Goal: Task Accomplishment & Management: Manage account settings

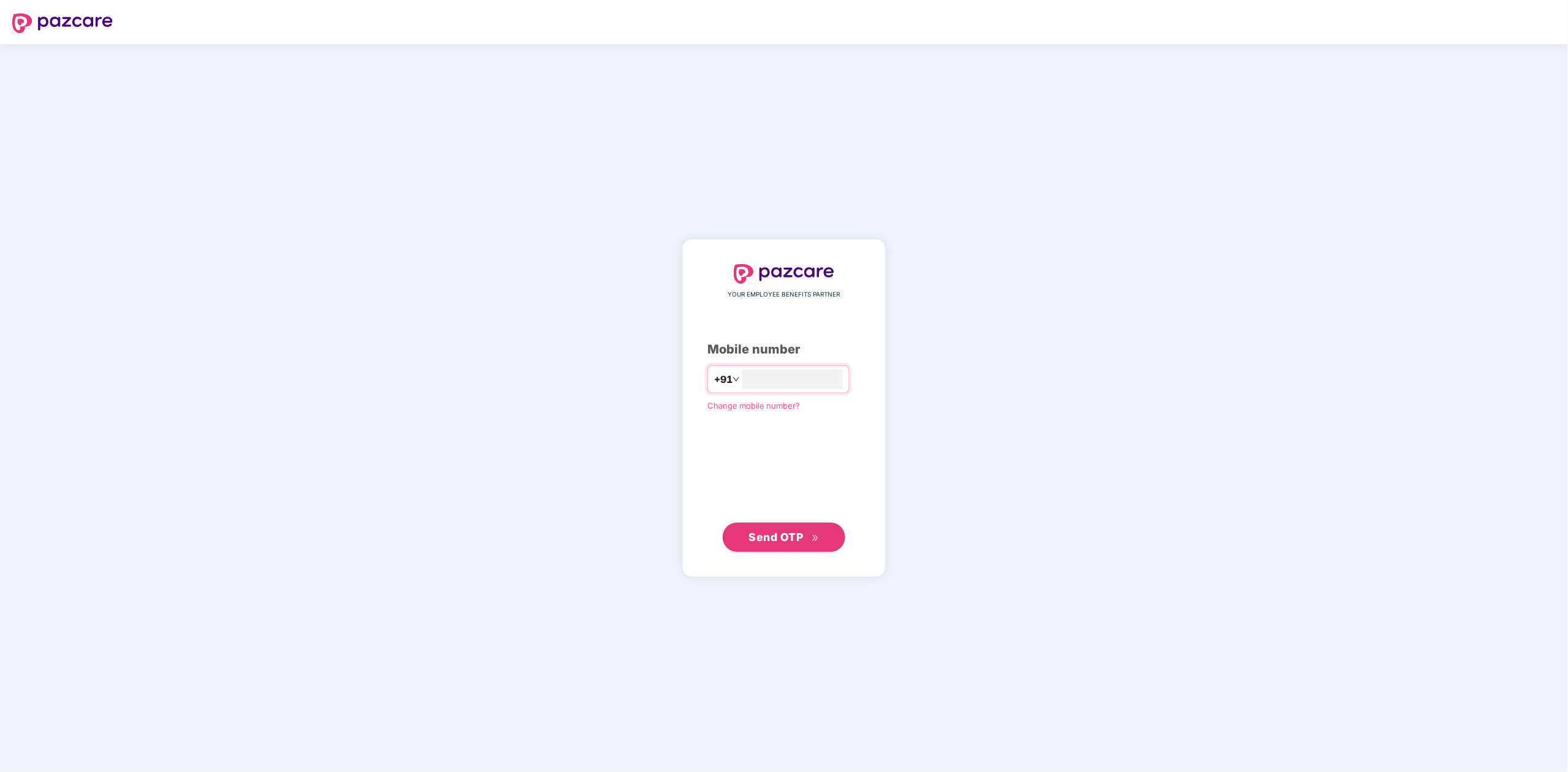
type input "**********"
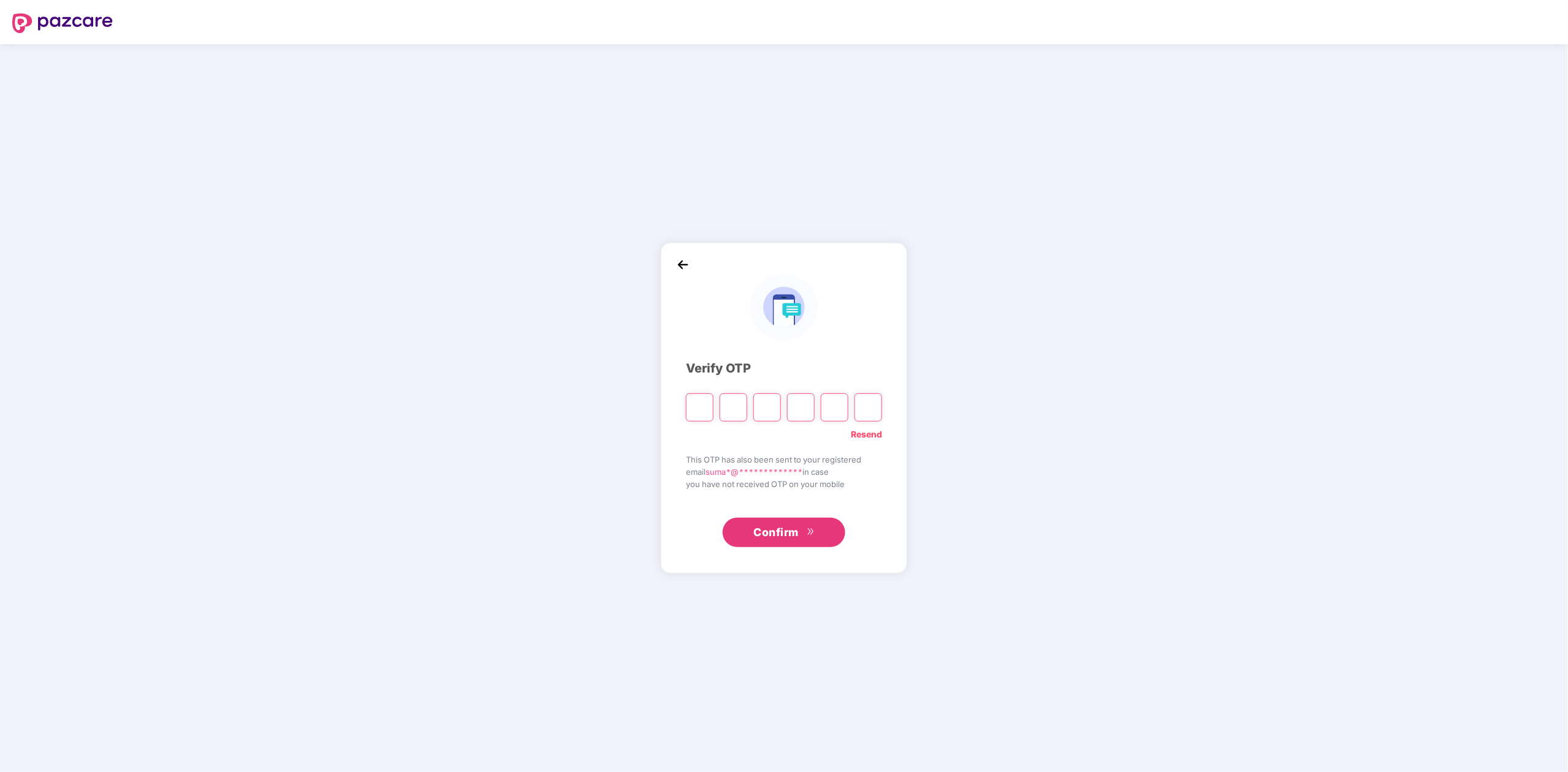
type input "*"
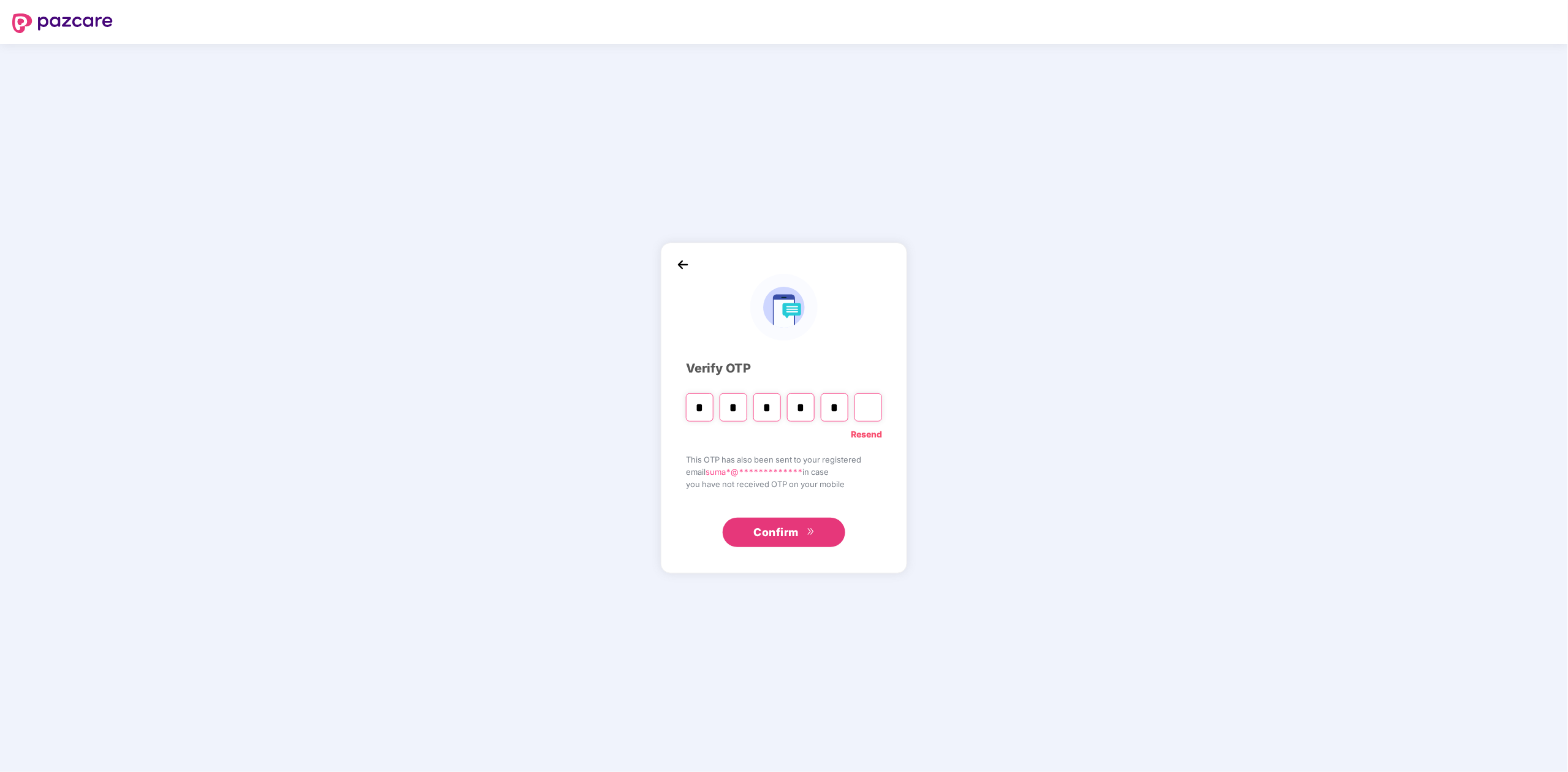
type input "*"
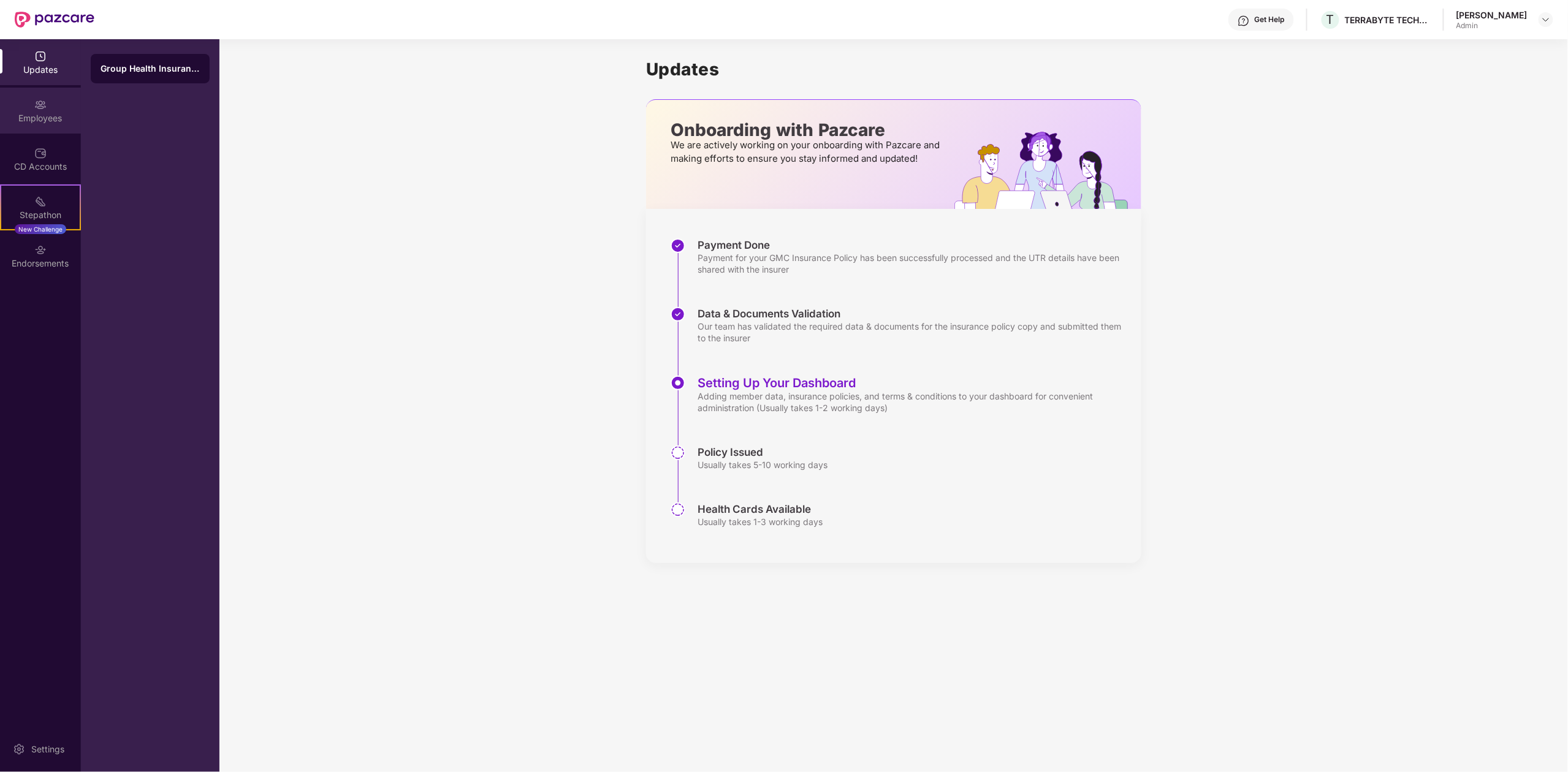
click at [43, 106] on img at bounding box center [41, 105] width 13 height 13
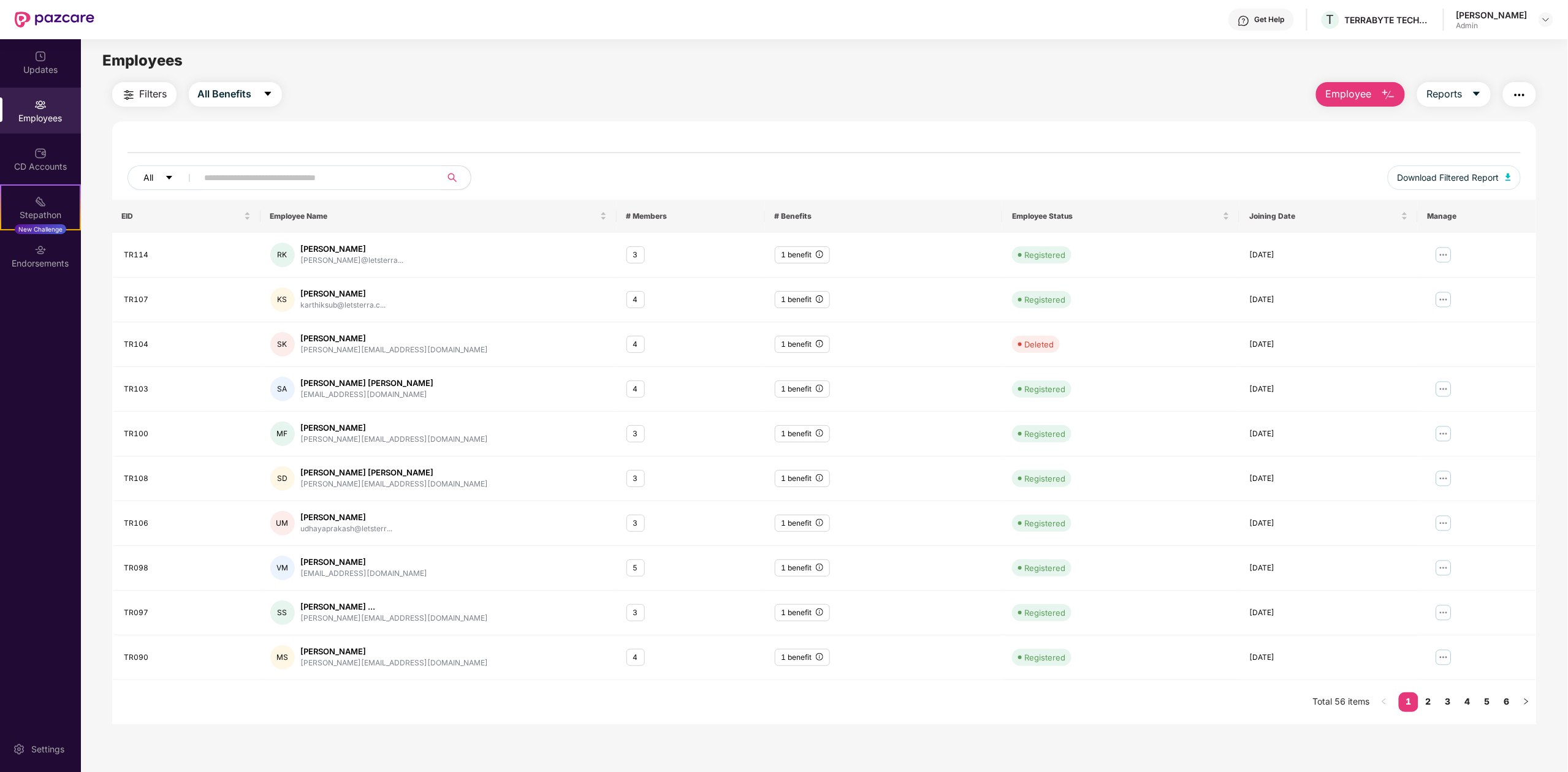
click at [165, 180] on icon "caret-down" at bounding box center [169, 177] width 9 height 9
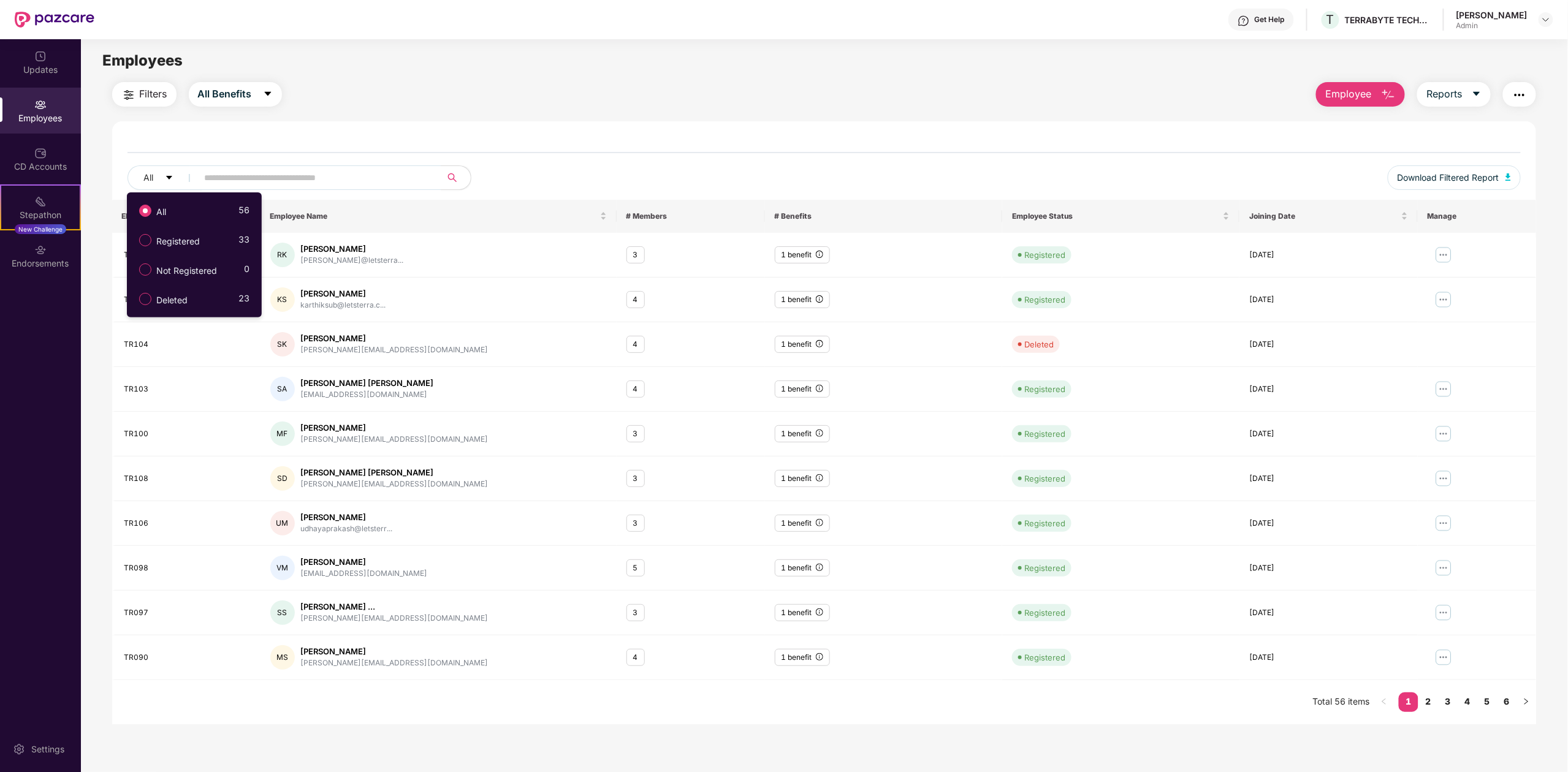
click at [530, 54] on div "Employees" at bounding box center [824, 61] width 1487 height 24
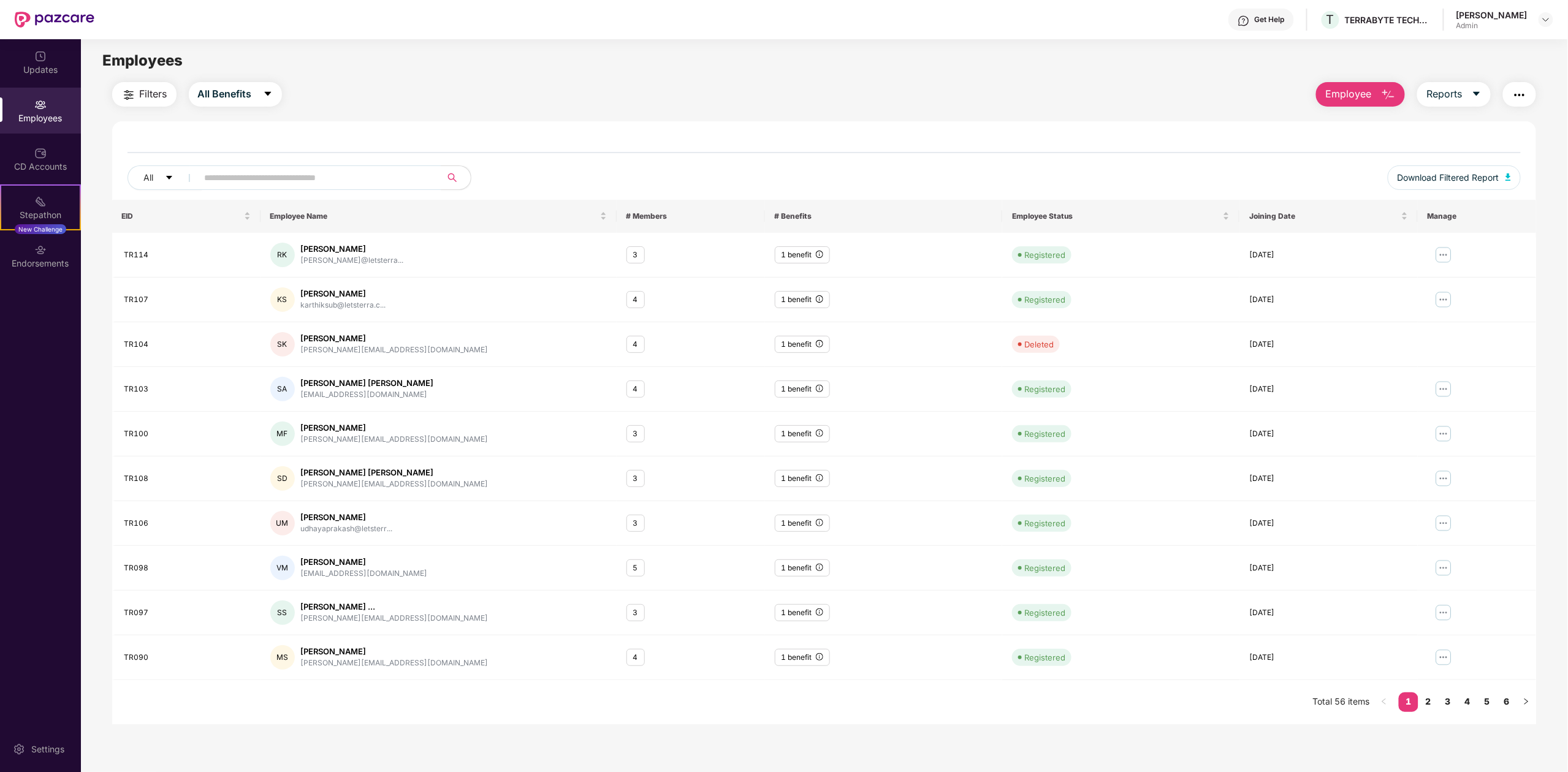
scroll to position [39, 0]
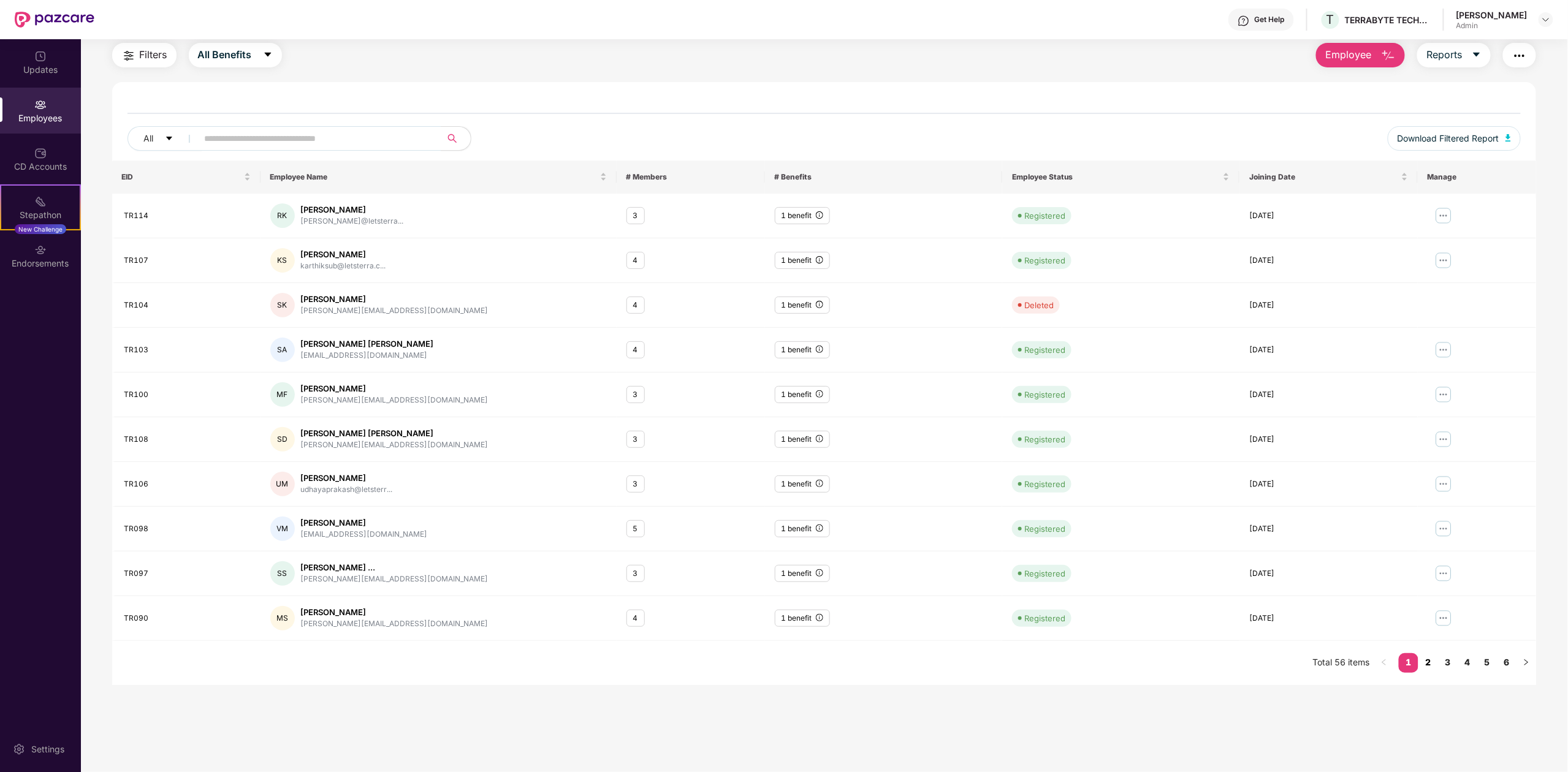
click at [1427, 659] on link "2" at bounding box center [1428, 662] width 20 height 18
click at [1447, 660] on link "3" at bounding box center [1447, 662] width 20 height 18
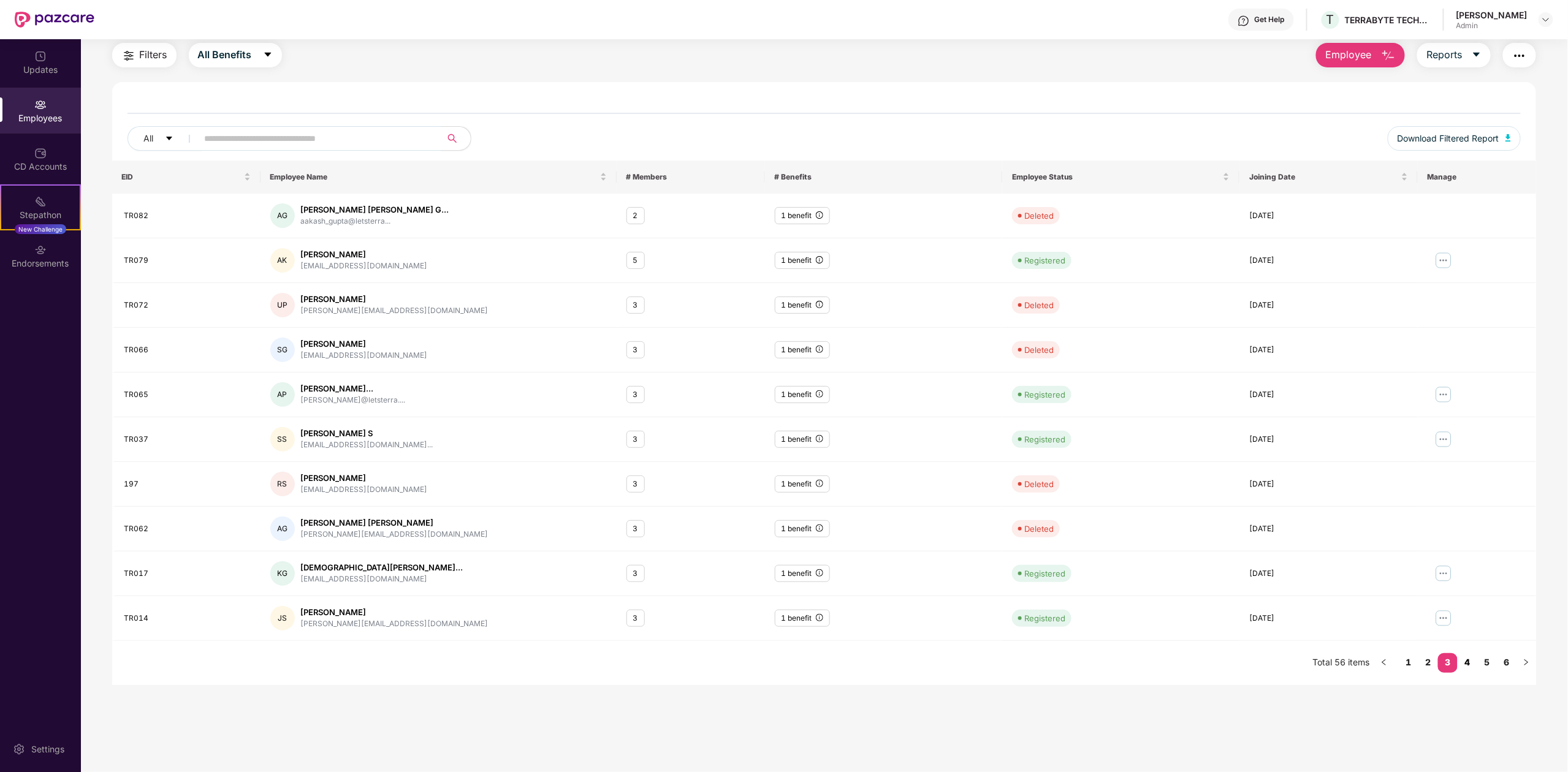
click at [1468, 665] on link "4" at bounding box center [1467, 662] width 20 height 18
